Goal: Navigation & Orientation: Find specific page/section

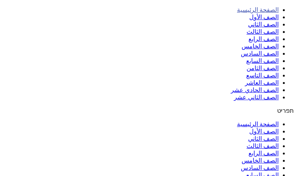
scroll to position [115, 0]
